Goal: Task Accomplishment & Management: Use online tool/utility

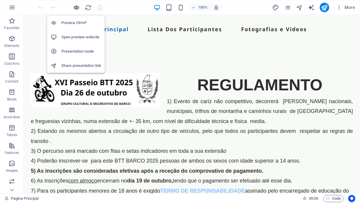
click at [77, 9] on icon "button" at bounding box center [76, 7] width 7 height 7
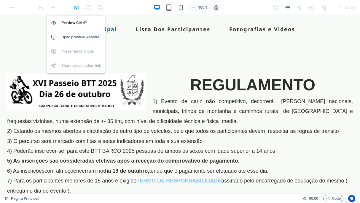
click at [77, 9] on icon "button" at bounding box center [76, 7] width 7 height 7
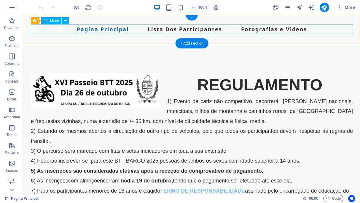
click at [169, 29] on nav "Pagina Principal Lista Dos Participantes Fotografias e Videos" at bounding box center [192, 28] width 322 height 9
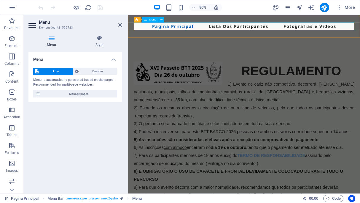
click at [252, 29] on nav "Pagina Principal Lista Dos Participantes Fotografias e Videos" at bounding box center [273, 28] width 276 height 9
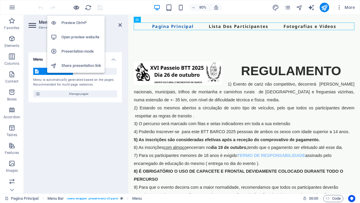
click at [77, 7] on icon "button" at bounding box center [76, 7] width 7 height 7
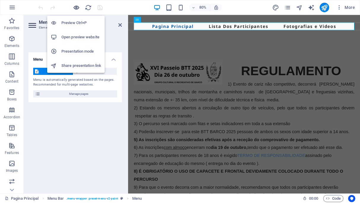
click at [78, 7] on icon "button" at bounding box center [76, 7] width 7 height 7
click at [77, 24] on h6 "Preview Ctrl+P" at bounding box center [81, 22] width 40 height 7
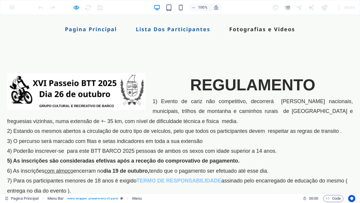
click at [172, 32] on link "Lista Dos Participantes" at bounding box center [173, 28] width 75 height 5
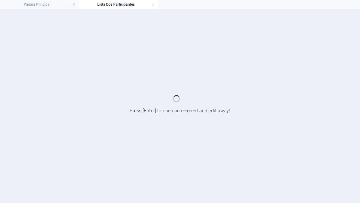
click at [172, 32] on div at bounding box center [180, 106] width 360 height 194
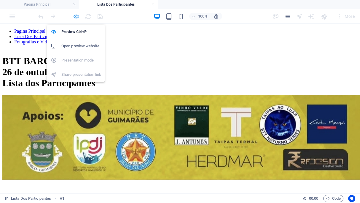
click at [76, 17] on icon "button" at bounding box center [76, 16] width 7 height 7
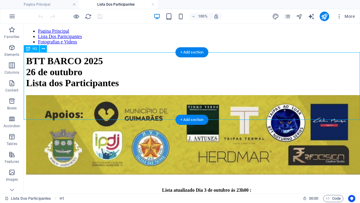
click at [170, 75] on div "BTT BARCO 2025 26 de outubro Lista dos Participantes" at bounding box center [192, 72] width 332 height 33
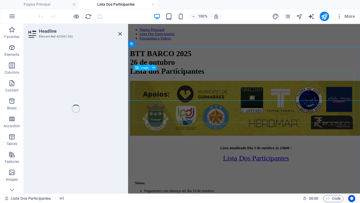
click at [180, 88] on h1 "BTT BARCO 2025 26 de outubro Lista dos Participantes" at bounding box center [274, 72] width 286 height 33
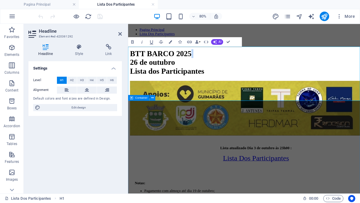
click at [220, 132] on div "Lista atualizado Dia 3 de outubro ás 23h00 : Lista Dos Participantes Notas: Pag…" at bounding box center [274, 186] width 286 height 182
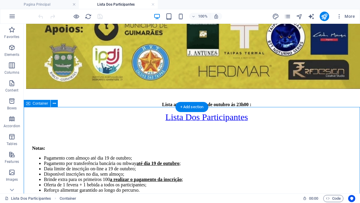
scroll to position [164, 0]
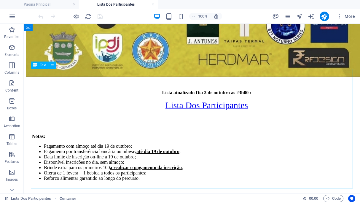
click at [199, 90] on div "Lista atualizado Dia 3 de outubro ás 23h00 : Lista Dos Participantes Notas: Pag…" at bounding box center [192, 140] width 332 height 101
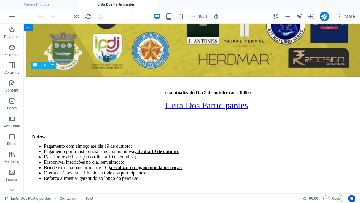
click at [200, 90] on div "Lista atualizado Dia 3 de outubro ás 23h00 : Lista Dos Participantes Notas: Pag…" at bounding box center [192, 140] width 332 height 101
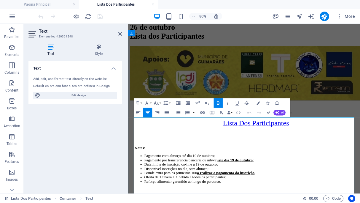
scroll to position [135, 0]
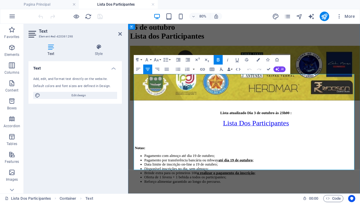
click at [287, 132] on strong "Lista atualizado Dia 3 de outubro ás 23h00 :" at bounding box center [287, 134] width 89 height 5
click at [326, 17] on icon "publish" at bounding box center [324, 16] width 7 height 7
